Goal: Communication & Community: Participate in discussion

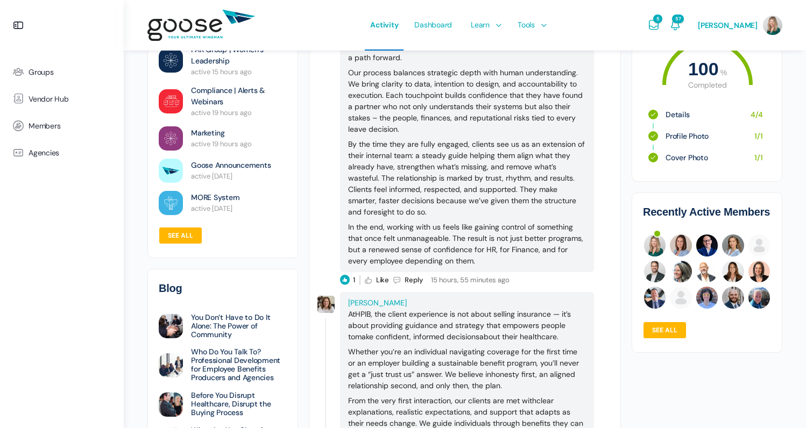
scroll to position [758, 0]
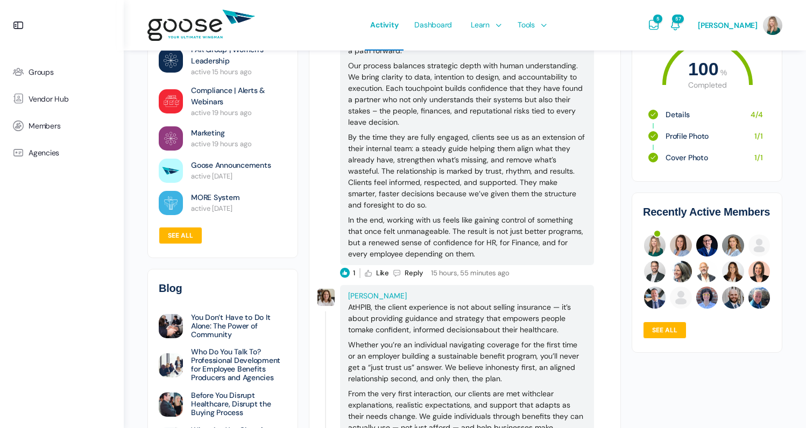
click at [348, 274] on icon "Liked" at bounding box center [345, 274] width 10 height 10
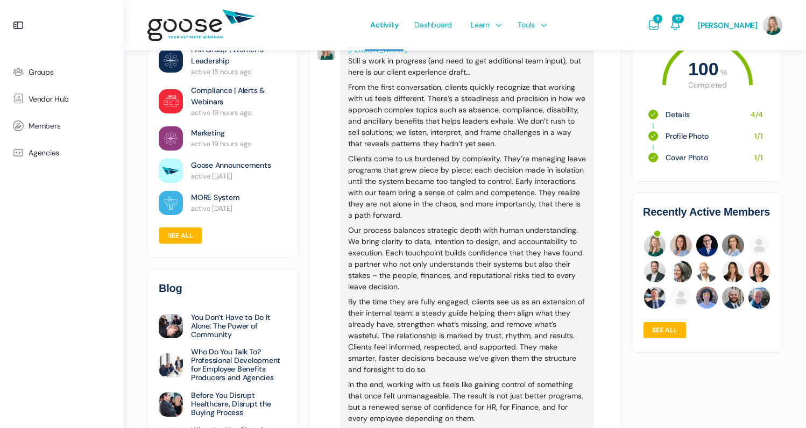
scroll to position [349, 0]
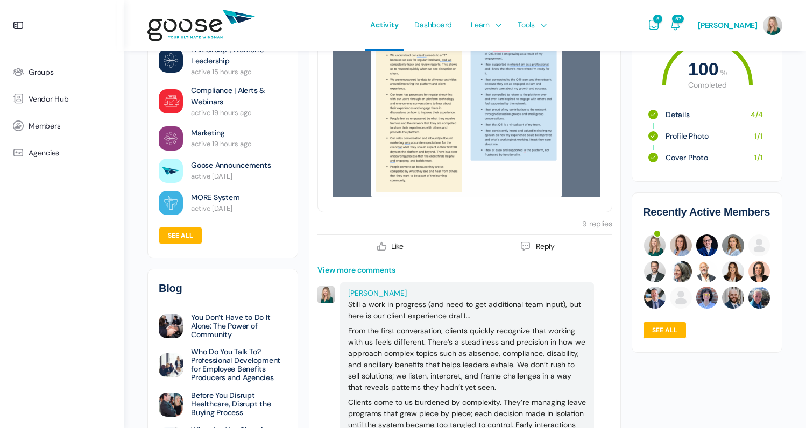
click at [368, 291] on span "[PERSON_NAME]" at bounding box center [377, 294] width 59 height 10
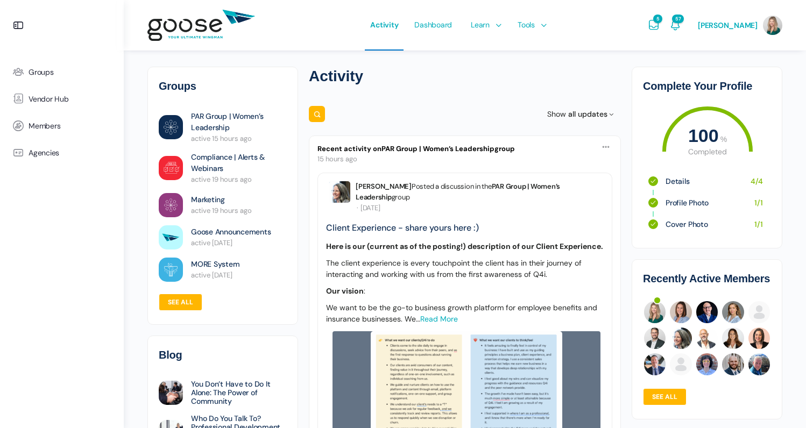
scroll to position [78, 0]
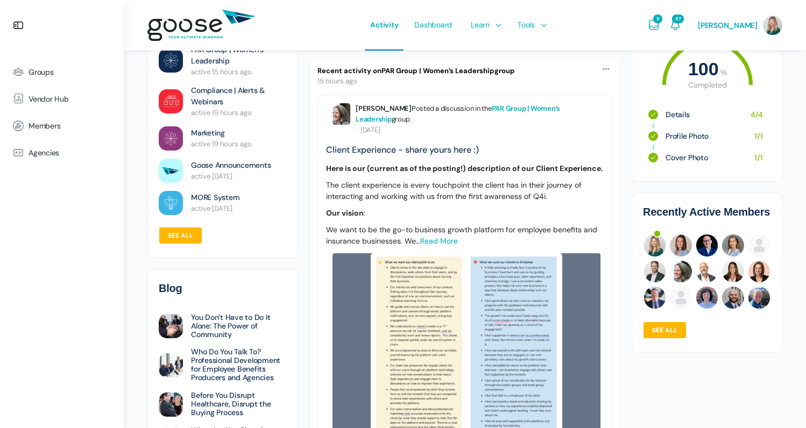
click at [525, 108] on link "PAR Group | Women’s Leadership" at bounding box center [458, 114] width 205 height 20
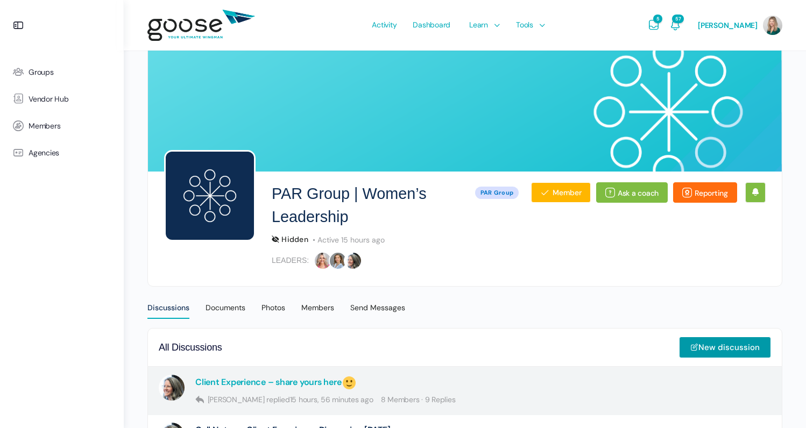
click at [310, 378] on link "Client Experience – share yours here" at bounding box center [276, 383] width 162 height 16
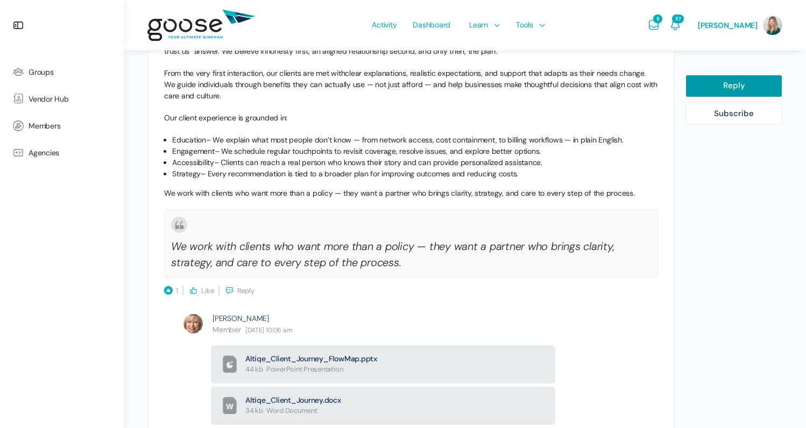
scroll to position [2577, 0]
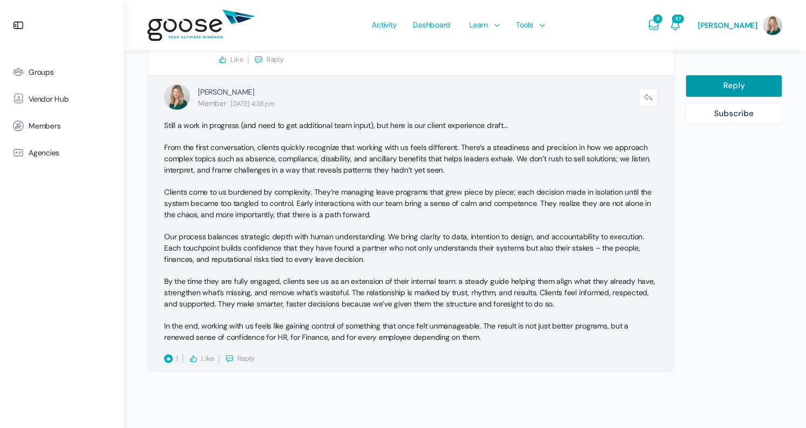
click at [175, 299] on p "By the time they are fully engaged, clients see us as an extension of their int…" at bounding box center [411, 293] width 494 height 34
click at [167, 355] on icon "Liked" at bounding box center [168, 359] width 9 height 9
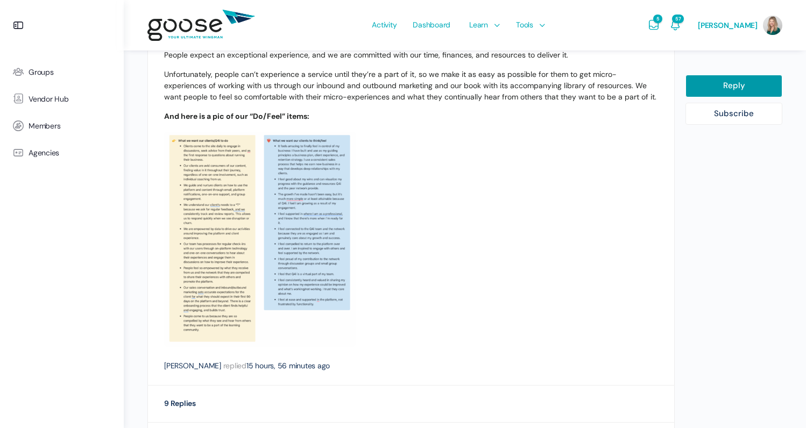
scroll to position [0, 0]
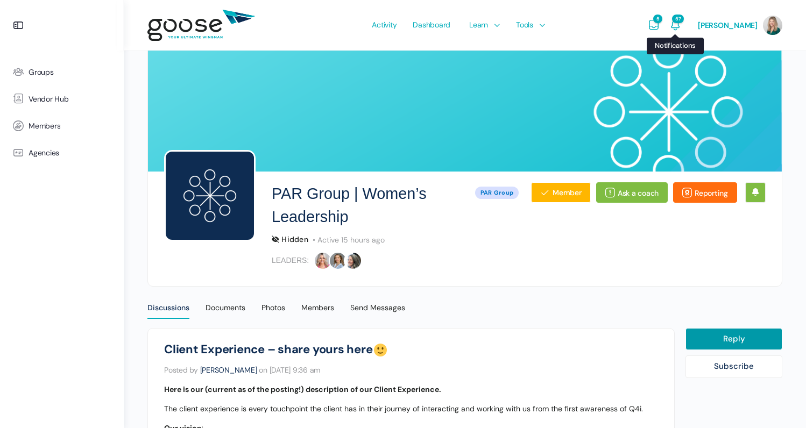
click at [682, 26] on icon "Notifications" at bounding box center [675, 25] width 13 height 13
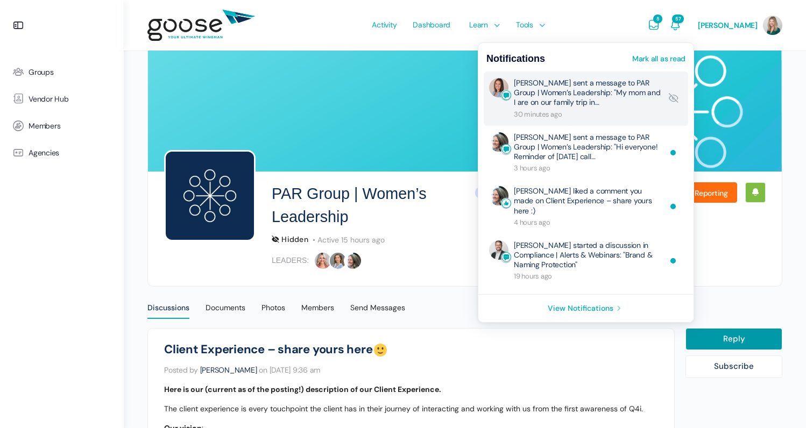
click at [600, 96] on link "[PERSON_NAME] sent a message to PAR Group | Women’s Leadership: "My mom and I a…" at bounding box center [587, 98] width 147 height 41
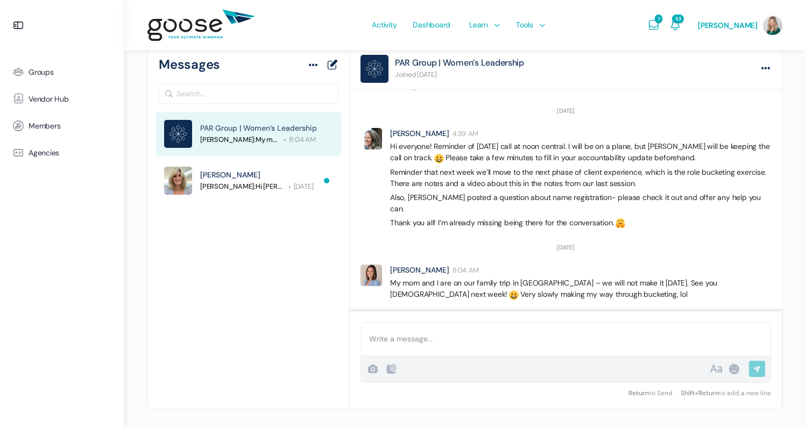
scroll to position [2617, 0]
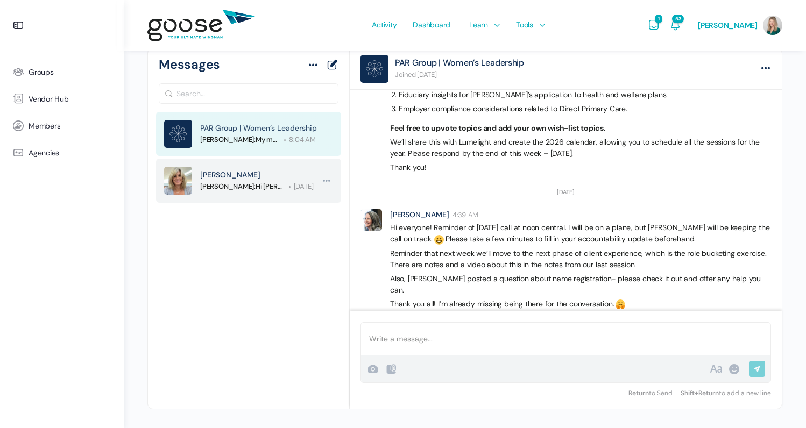
click at [259, 178] on div "[PERSON_NAME]" at bounding box center [258, 175] width 117 height 11
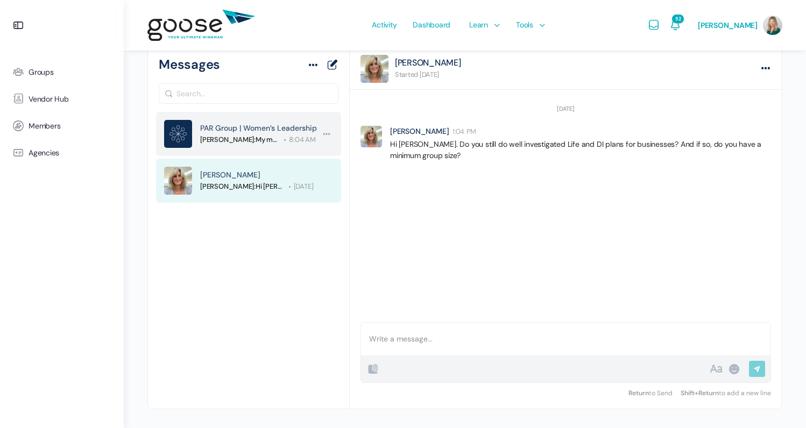
click at [281, 138] on div "Kaely Christensen: My mom and I are on our family trip in NC – we will not make…" at bounding box center [258, 139] width 117 height 11
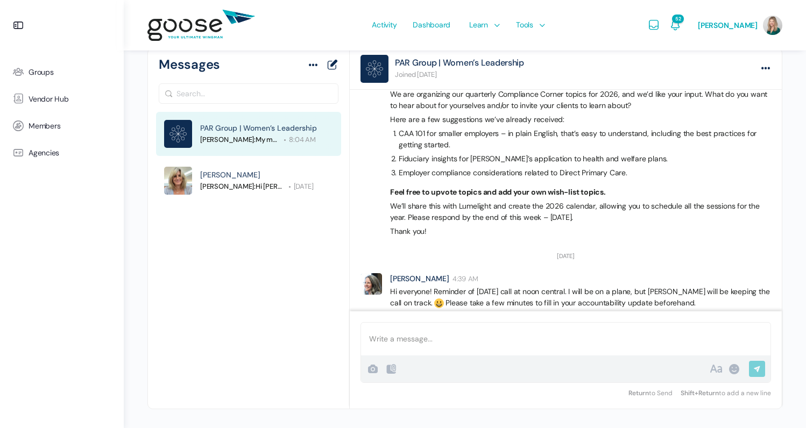
scroll to position [1077, 0]
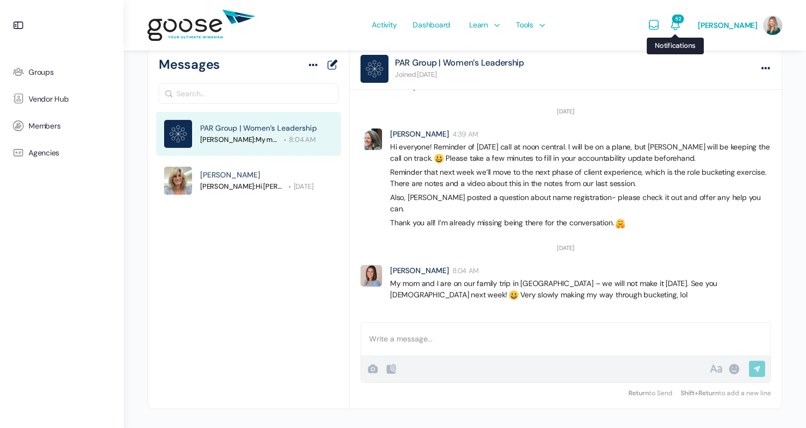
click at [682, 28] on icon "Notifications" at bounding box center [675, 25] width 13 height 13
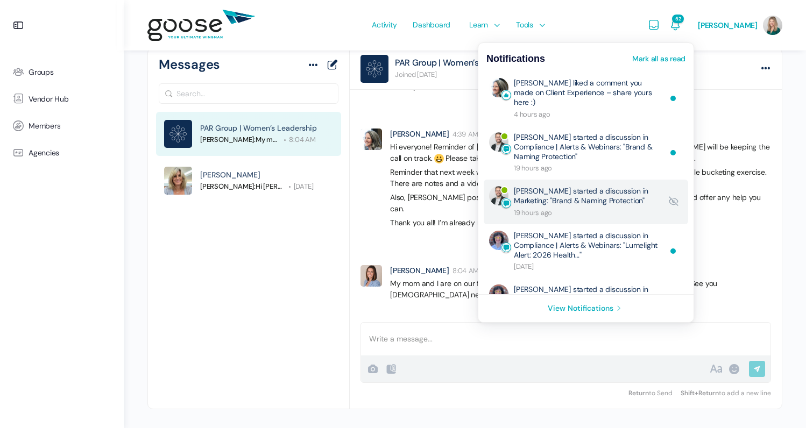
scroll to position [0, 0]
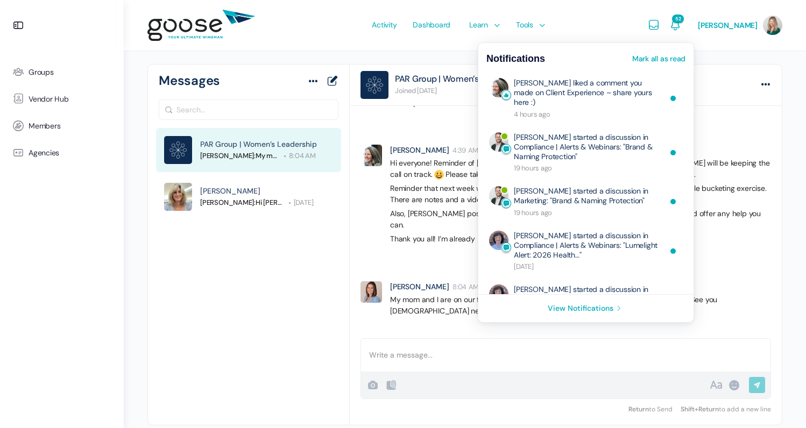
click at [360, 240] on li "Wendy Keneipp 4:39 AM Hi everyone! Reminder of today’s call at noon central. I …" at bounding box center [566, 194] width 432 height 111
